Goal: Check status: Check status

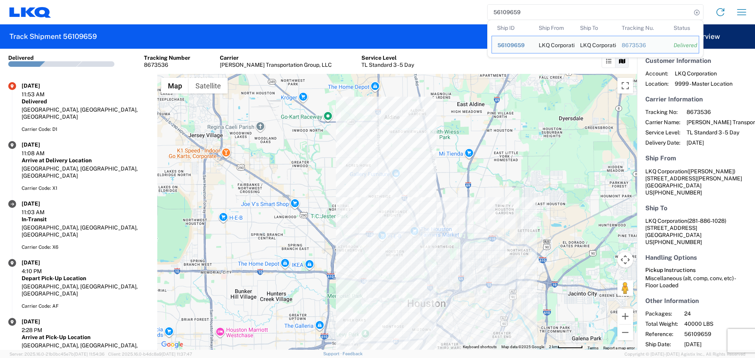
click at [520, 9] on input "56109659" at bounding box center [590, 12] width 204 height 15
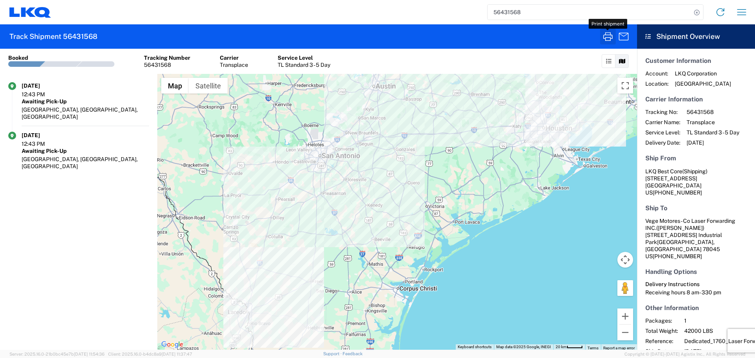
click at [604, 36] on icon "button" at bounding box center [607, 36] width 9 height 9
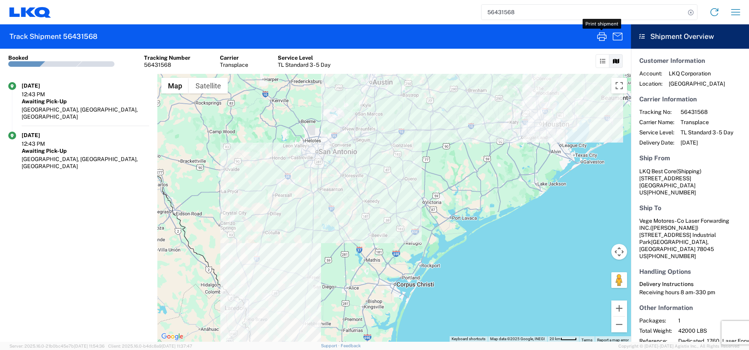
click at [13, 58] on div "Booked" at bounding box center [18, 57] width 20 height 7
click at [512, 12] on input "56431568" at bounding box center [583, 12] width 204 height 15
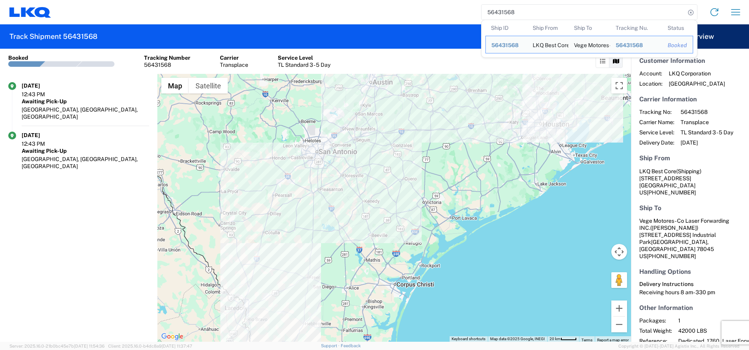
click at [512, 12] on input "56431568" at bounding box center [583, 12] width 204 height 15
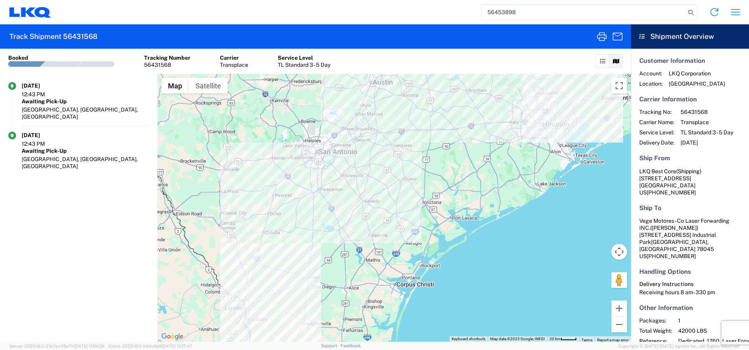
type input "56453898"
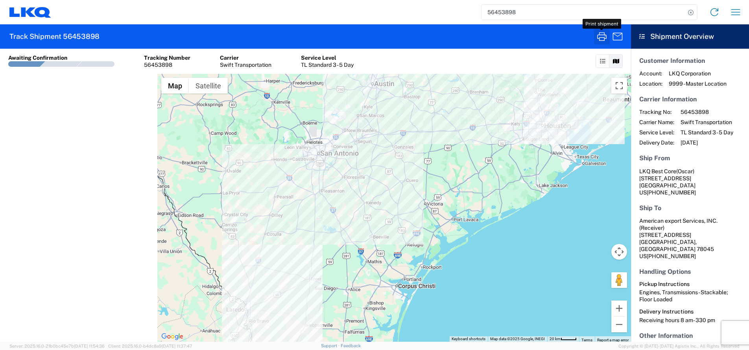
click at [599, 32] on icon "button" at bounding box center [601, 36] width 13 height 13
